Goal: Transaction & Acquisition: Purchase product/service

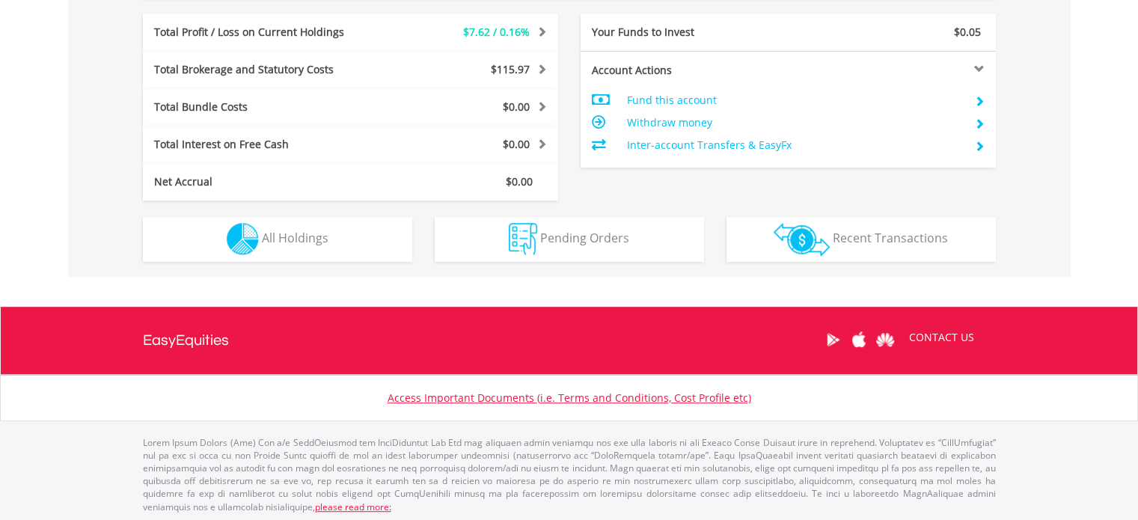
scroll to position [144, 284]
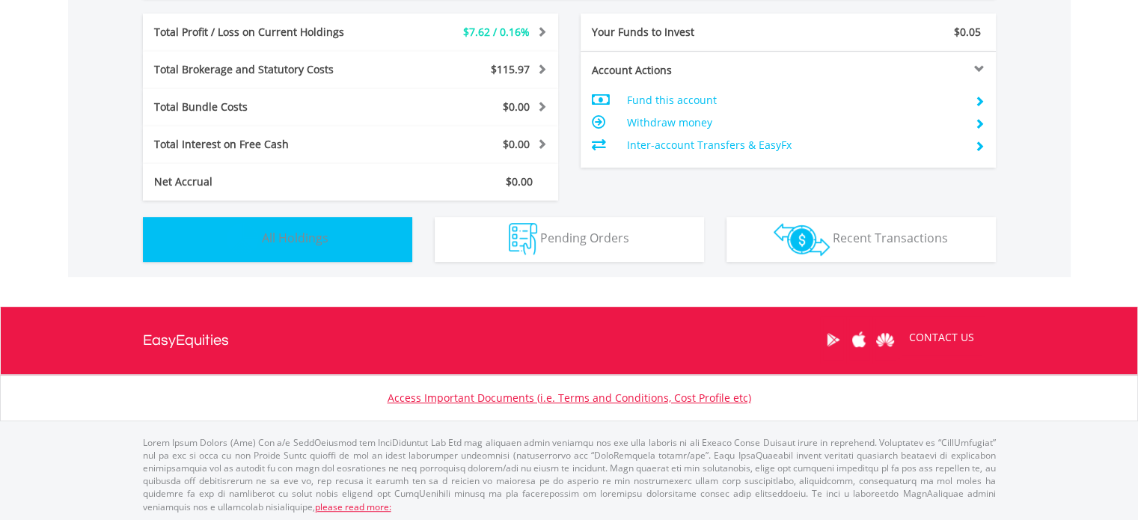
click at [341, 242] on button "Holdings All Holdings" at bounding box center [277, 239] width 269 height 45
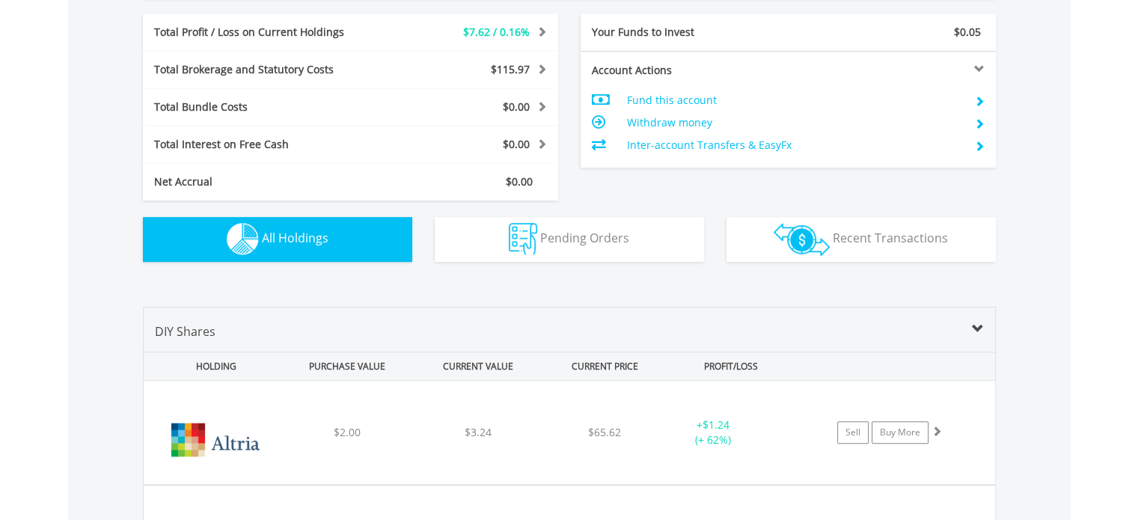
scroll to position [1078, 0]
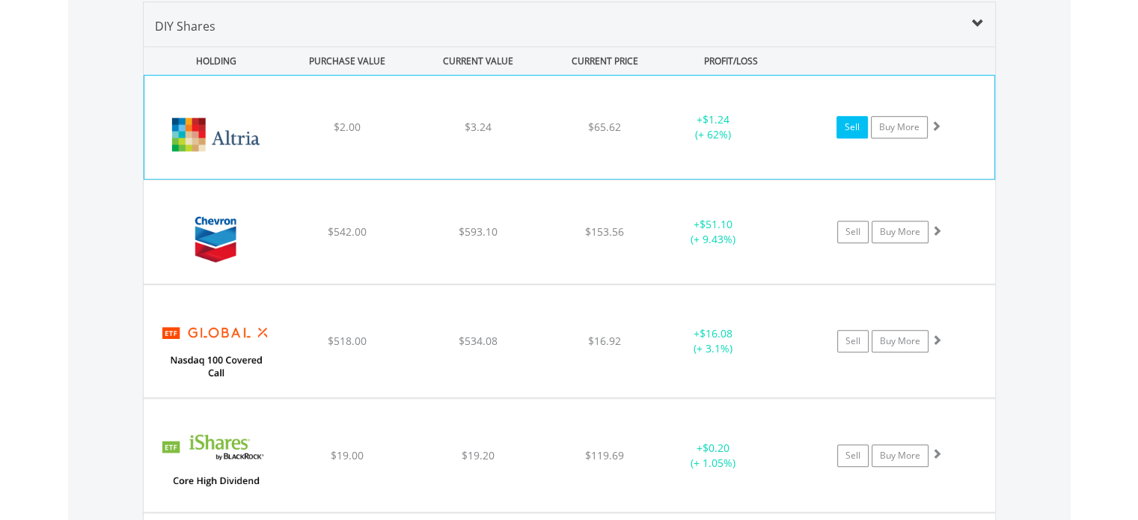
click at [842, 123] on link "Sell" at bounding box center [851, 127] width 31 height 22
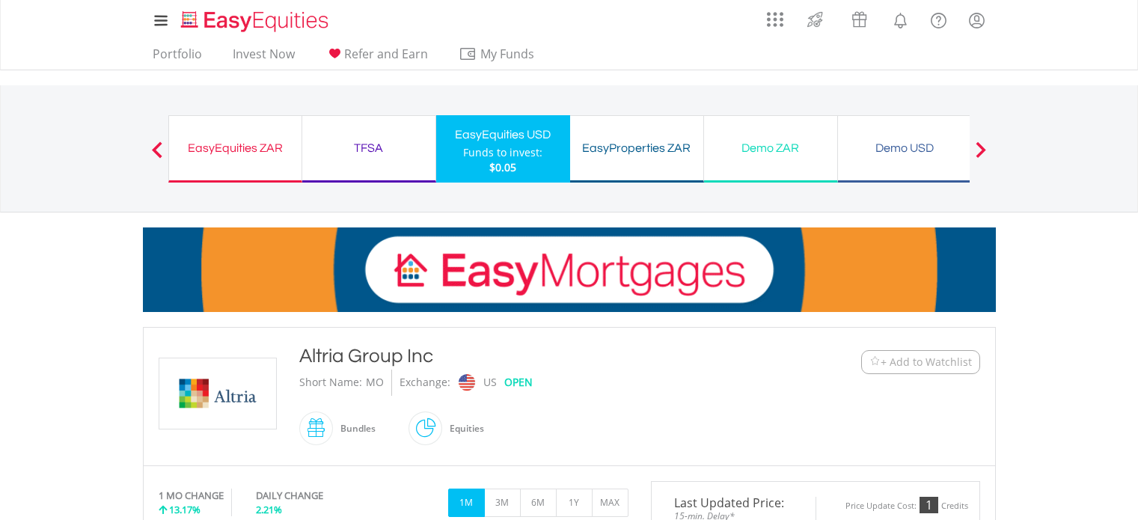
scroll to position [939, 0]
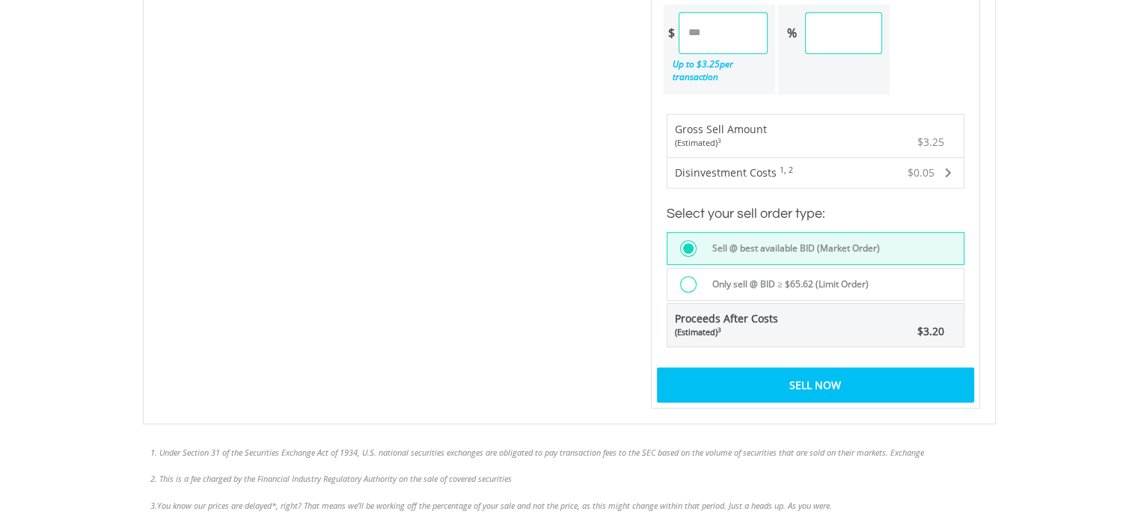
click at [696, 276] on div at bounding box center [692, 285] width 24 height 19
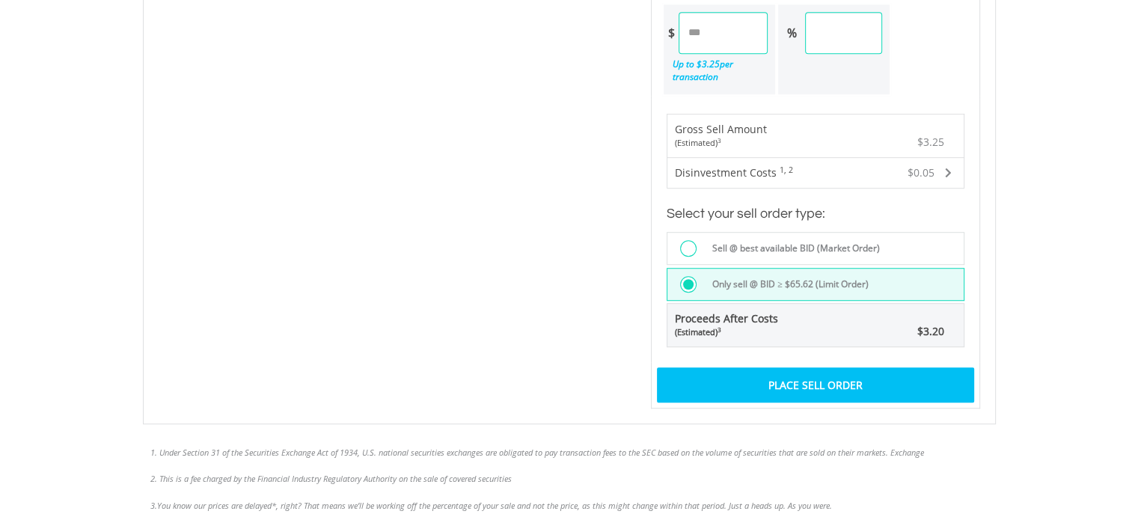
click at [769, 367] on div "Place Sell Order" at bounding box center [815, 384] width 317 height 34
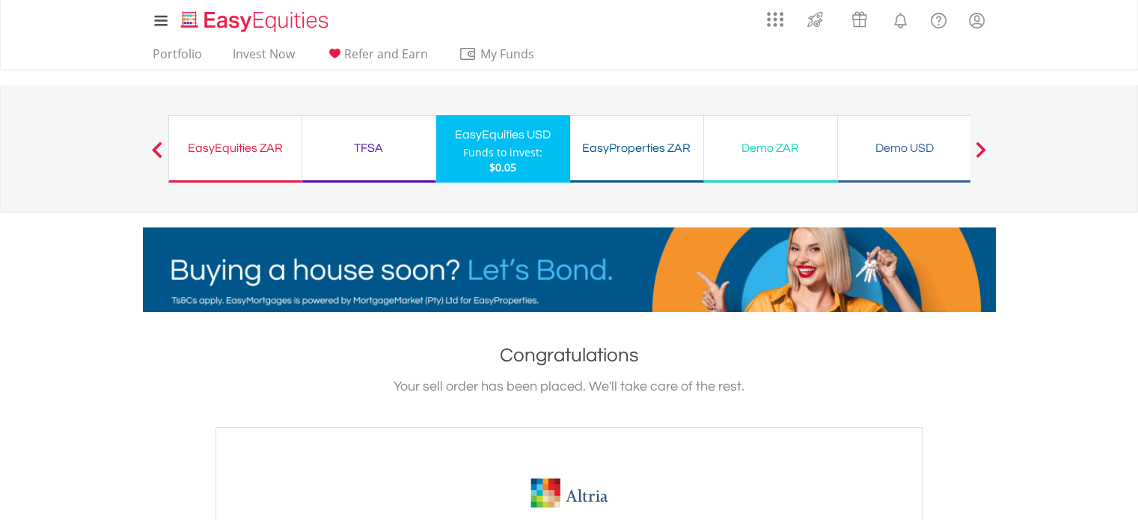
click at [509, 163] on span "$0.05" at bounding box center [502, 167] width 27 height 14
